Goal: Transaction & Acquisition: Purchase product/service

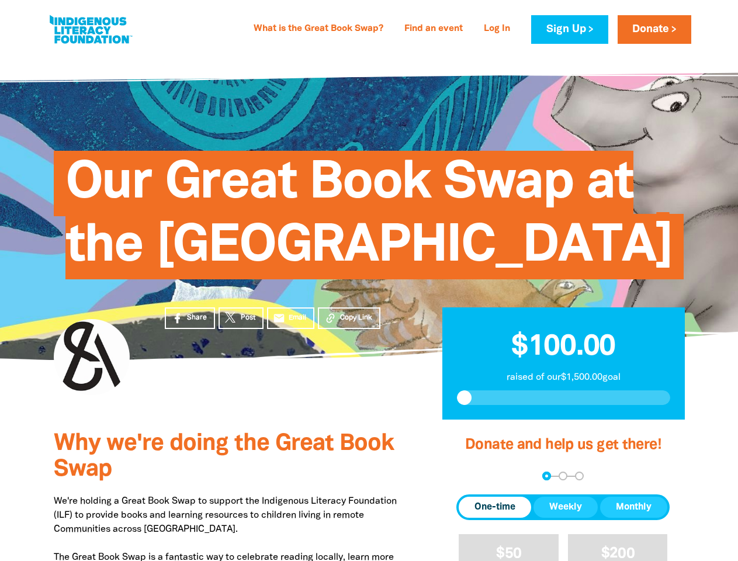
click at [369, 279] on span "Our Great Book Swap at the [GEOGRAPHIC_DATA]" at bounding box center [368, 220] width 607 height 120
click at [349, 323] on span "Copy Link" at bounding box center [356, 318] width 32 height 11
click at [472, 481] on div "arrow_back Back Step 1 Step 2 Step 3" at bounding box center [563, 476] width 213 height 9
click at [547, 478] on div "Navigate to step 1 of 3 to enter your donation amount" at bounding box center [546, 476] width 3 height 3
click at [495, 518] on span "Donation frequency" at bounding box center [495, 507] width 72 height 21
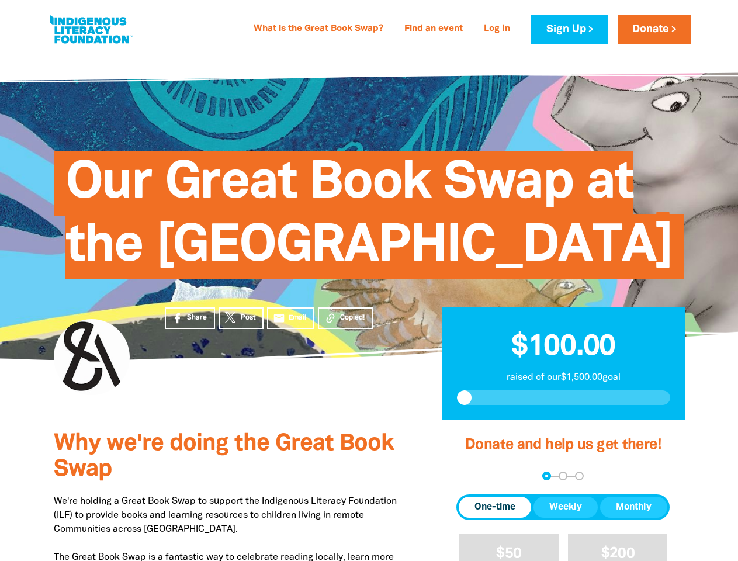
click at [566, 518] on button "Weekly" at bounding box center [566, 507] width 64 height 21
click at [634, 518] on button "Monthly" at bounding box center [633, 507] width 67 height 21
